Goal: Information Seeking & Learning: Learn about a topic

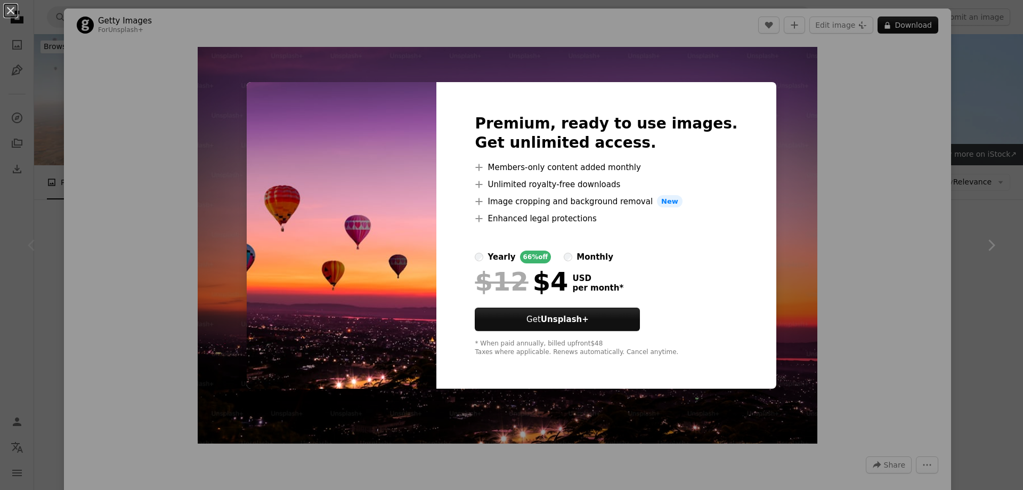
click at [131, 208] on div "An X shape Premium, ready to use images. Get unlimited access. A plus sign Memb…" at bounding box center [511, 245] width 1023 height 490
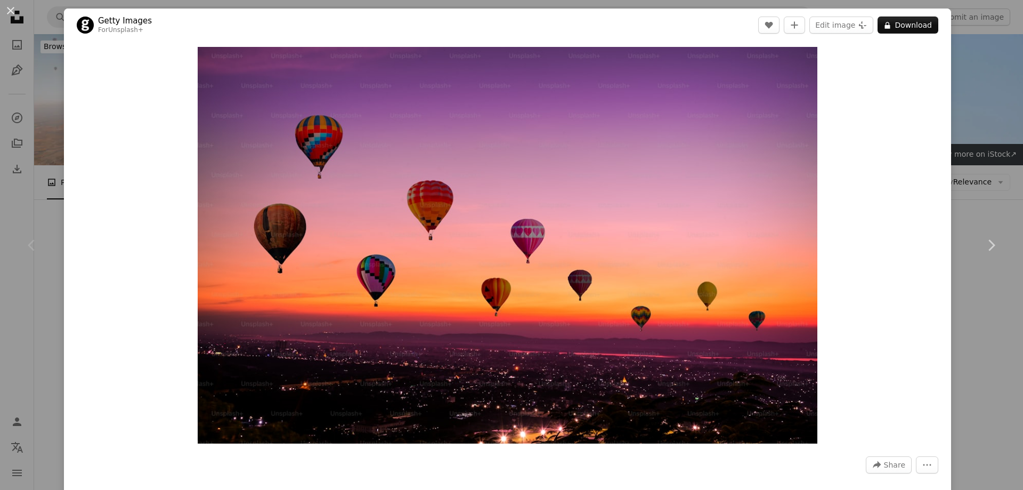
click at [45, 246] on div "Chevron left" at bounding box center [32, 245] width 64 height 102
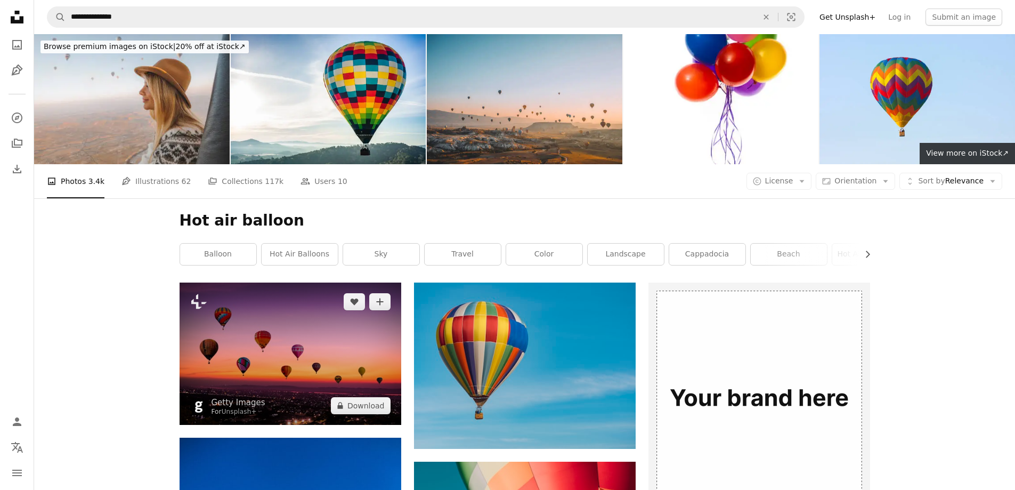
click at [286, 349] on img at bounding box center [291, 353] width 222 height 142
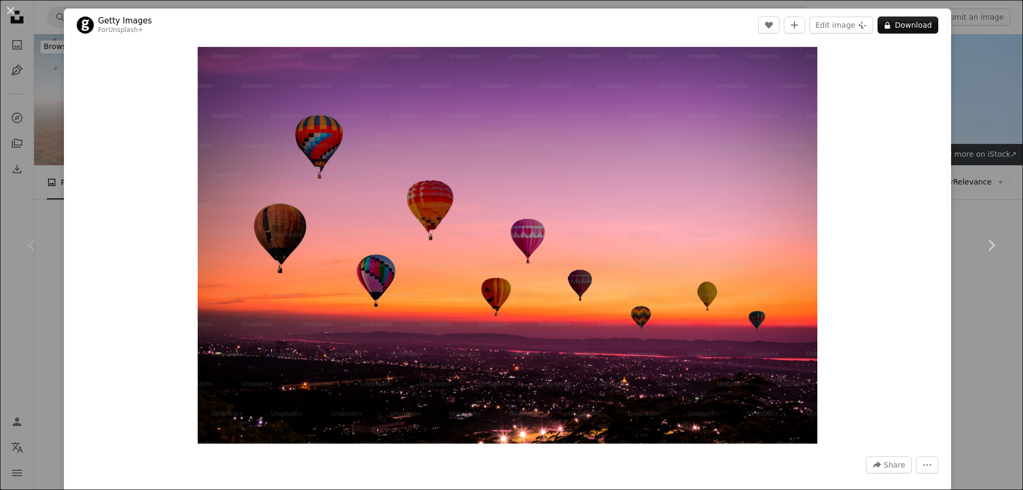
click at [997, 91] on div "An X shape Chevron left Chevron right Getty Images For Unsplash+ A heart A plus…" at bounding box center [511, 245] width 1023 height 490
